Goal: Transaction & Acquisition: Purchase product/service

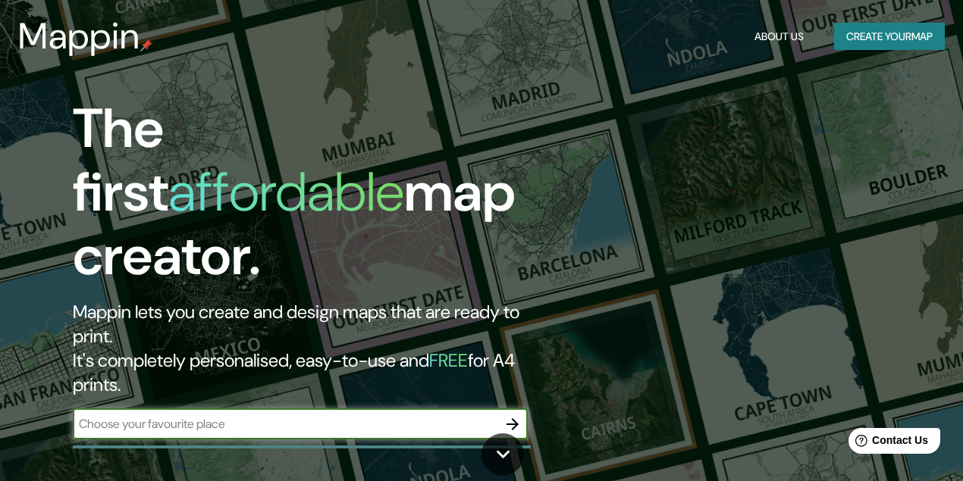
click at [917, 49] on button "Create your map" at bounding box center [889, 37] width 111 height 28
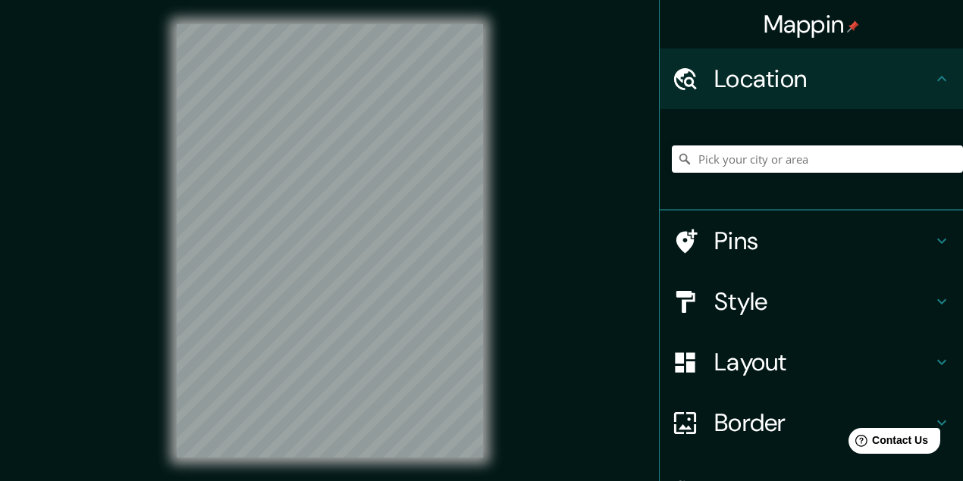
click at [734, 286] on div "Style" at bounding box center [811, 301] width 303 height 61
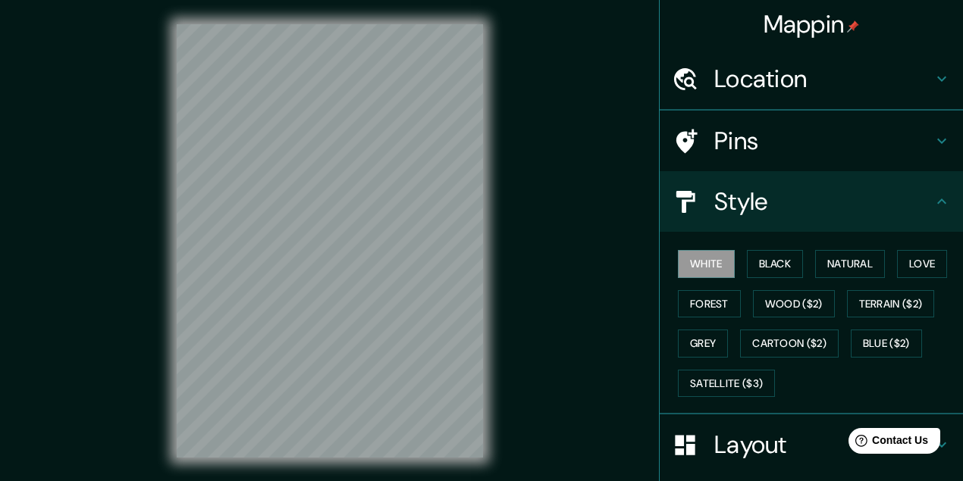
click at [736, 300] on ul "Location Pins Style White Black Natural Love Forest Wood ($2) Terrain ($2) Grey…" at bounding box center [811, 356] width 303 height 614
click at [738, 381] on button "Satellite ($3)" at bounding box center [726, 384] width 97 height 28
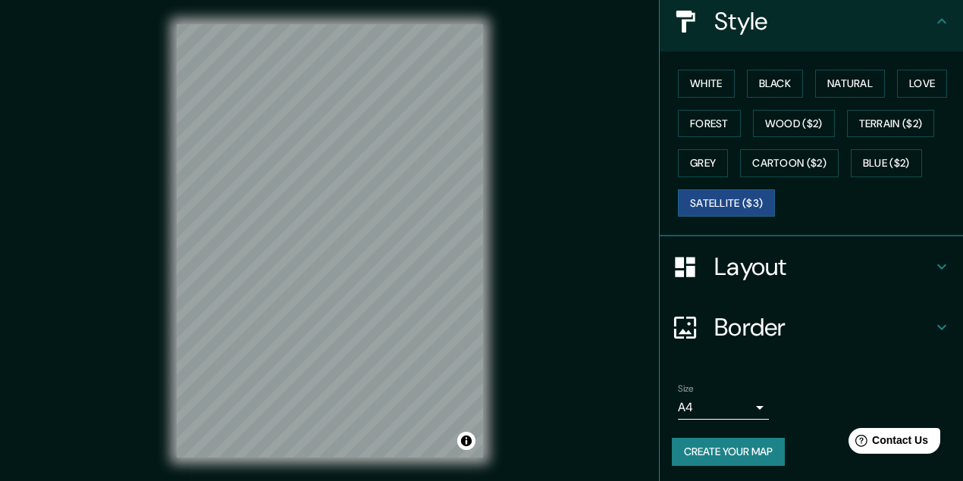
click at [740, 300] on div "Border" at bounding box center [811, 327] width 303 height 61
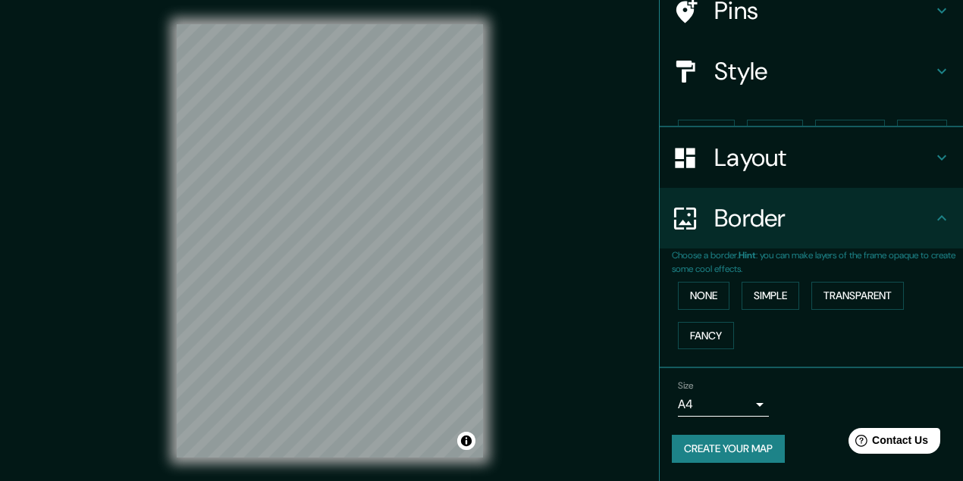
scroll to position [103, 0]
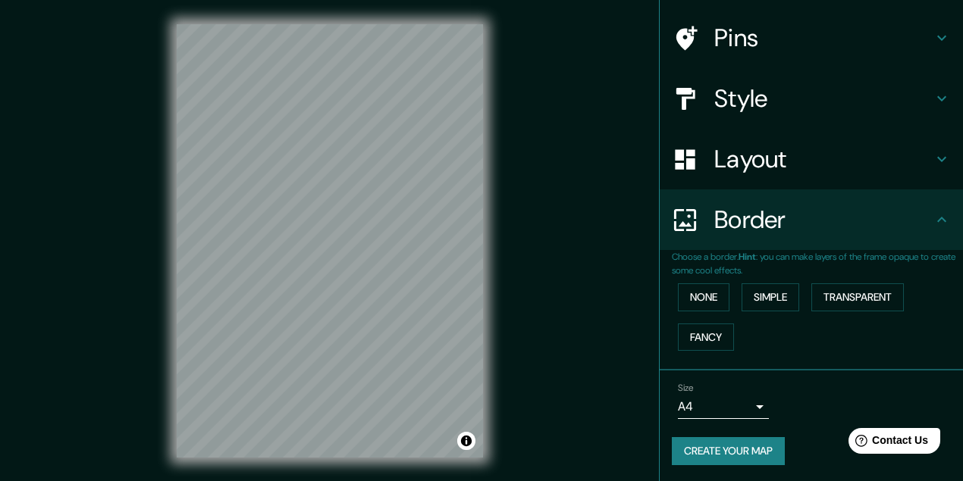
click at [761, 406] on div "Size A4 single" at bounding box center [811, 401] width 279 height 49
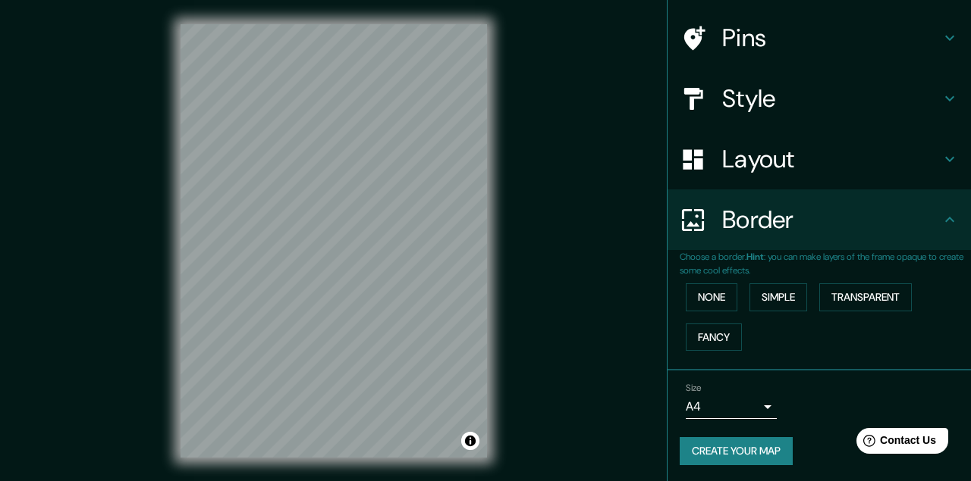
click at [751, 403] on body "Mappin Location Pins Style Layout Border Choose a border. Hint : you can make l…" at bounding box center [485, 240] width 971 height 481
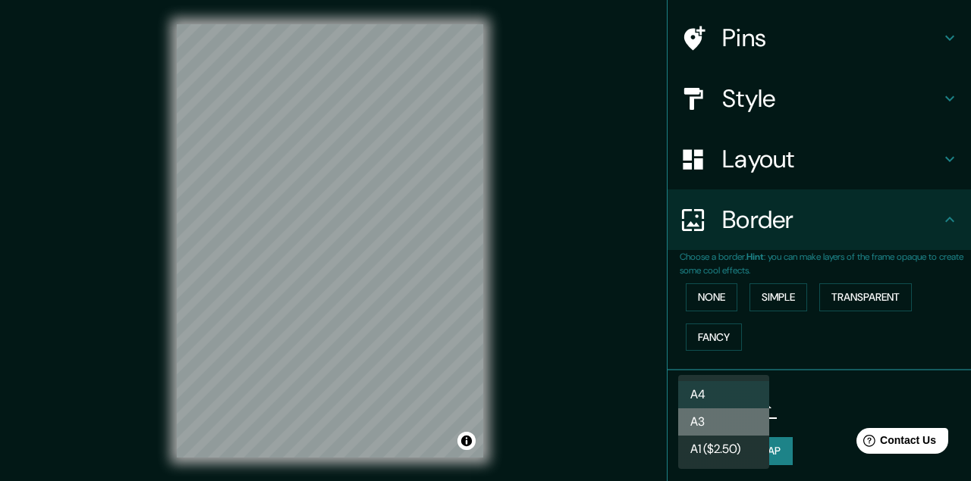
click at [726, 431] on li "A3" at bounding box center [723, 422] width 91 height 27
type input "a4"
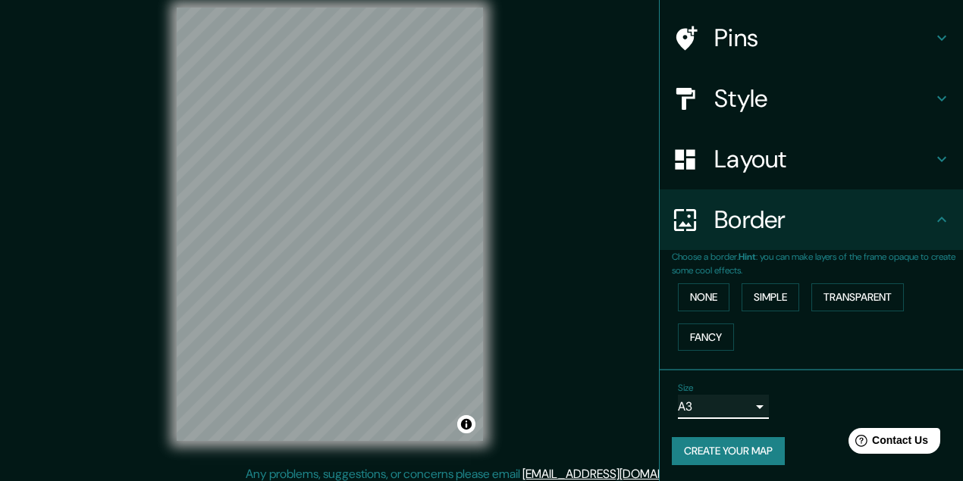
scroll to position [24, 0]
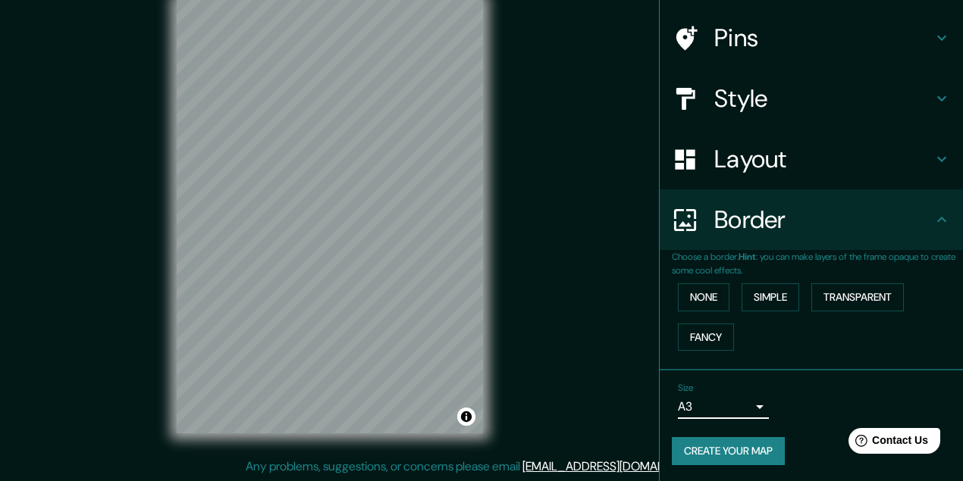
click at [754, 174] on h4 "Layout" at bounding box center [823, 159] width 218 height 30
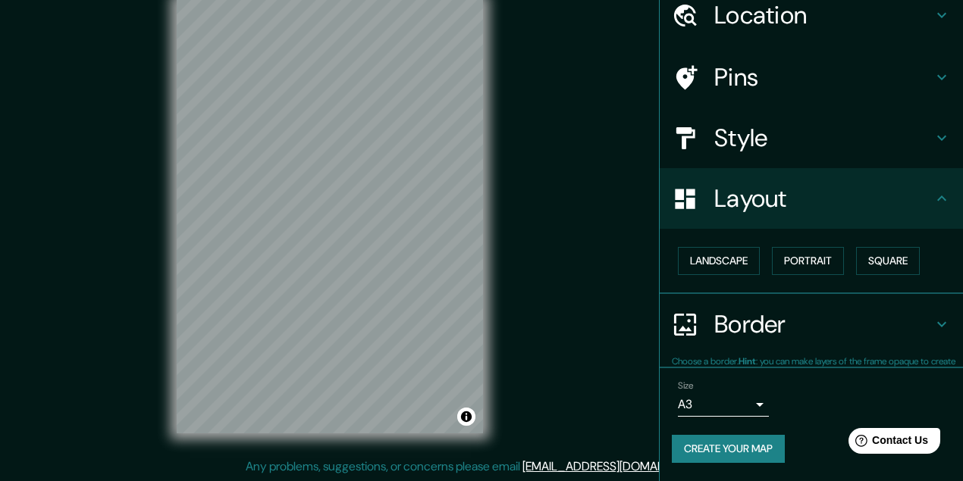
scroll to position [62, 0]
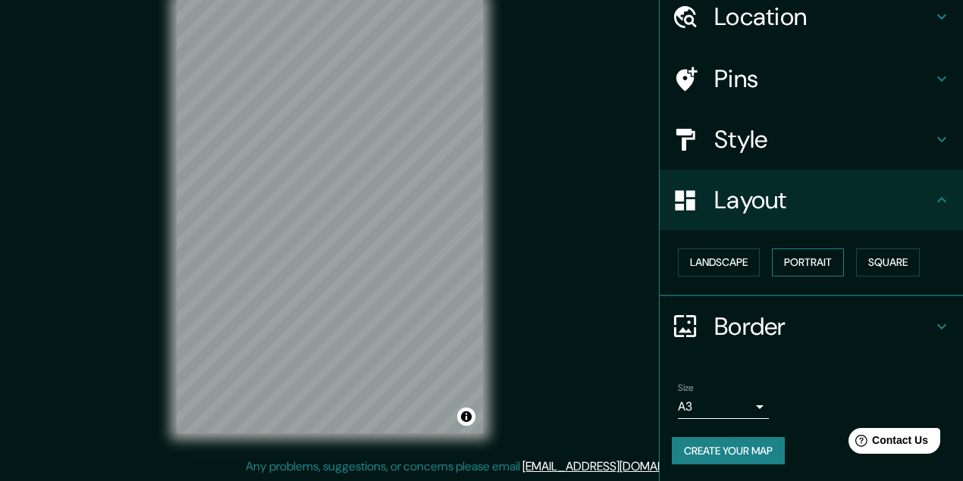
click at [807, 271] on button "Portrait" at bounding box center [808, 263] width 72 height 28
click at [798, 267] on button "Portrait" at bounding box center [808, 263] width 72 height 28
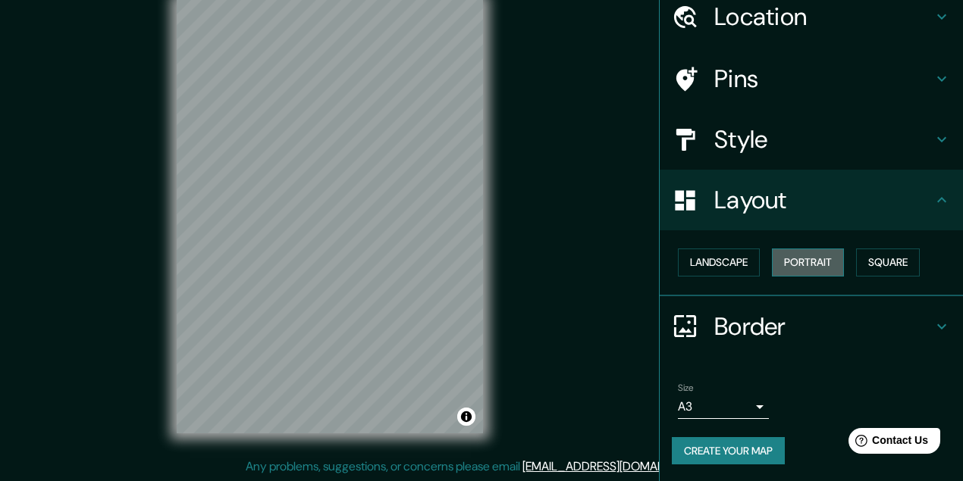
click at [798, 267] on button "Portrait" at bounding box center [808, 263] width 72 height 28
click at [735, 262] on button "Landscape" at bounding box center [719, 263] width 82 height 28
